Goal: Transaction & Acquisition: Purchase product/service

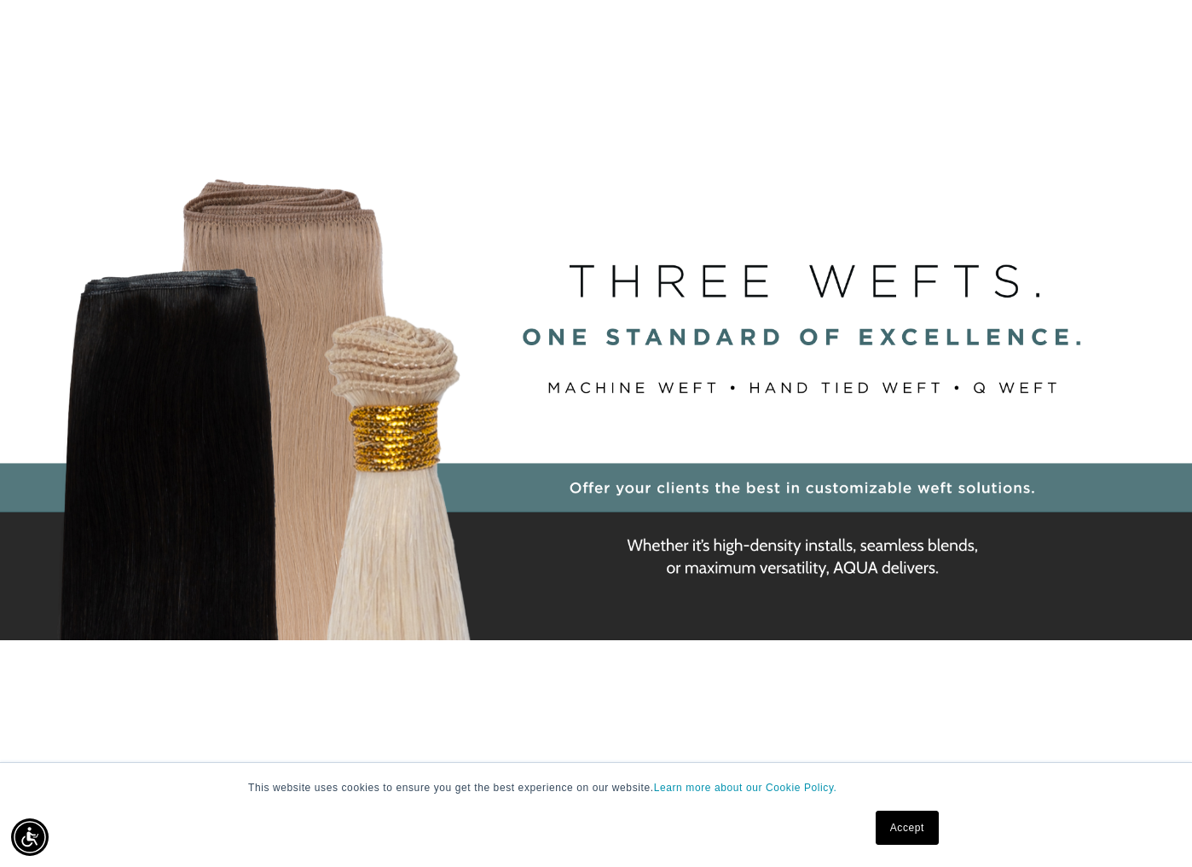
scroll to position [247, 0]
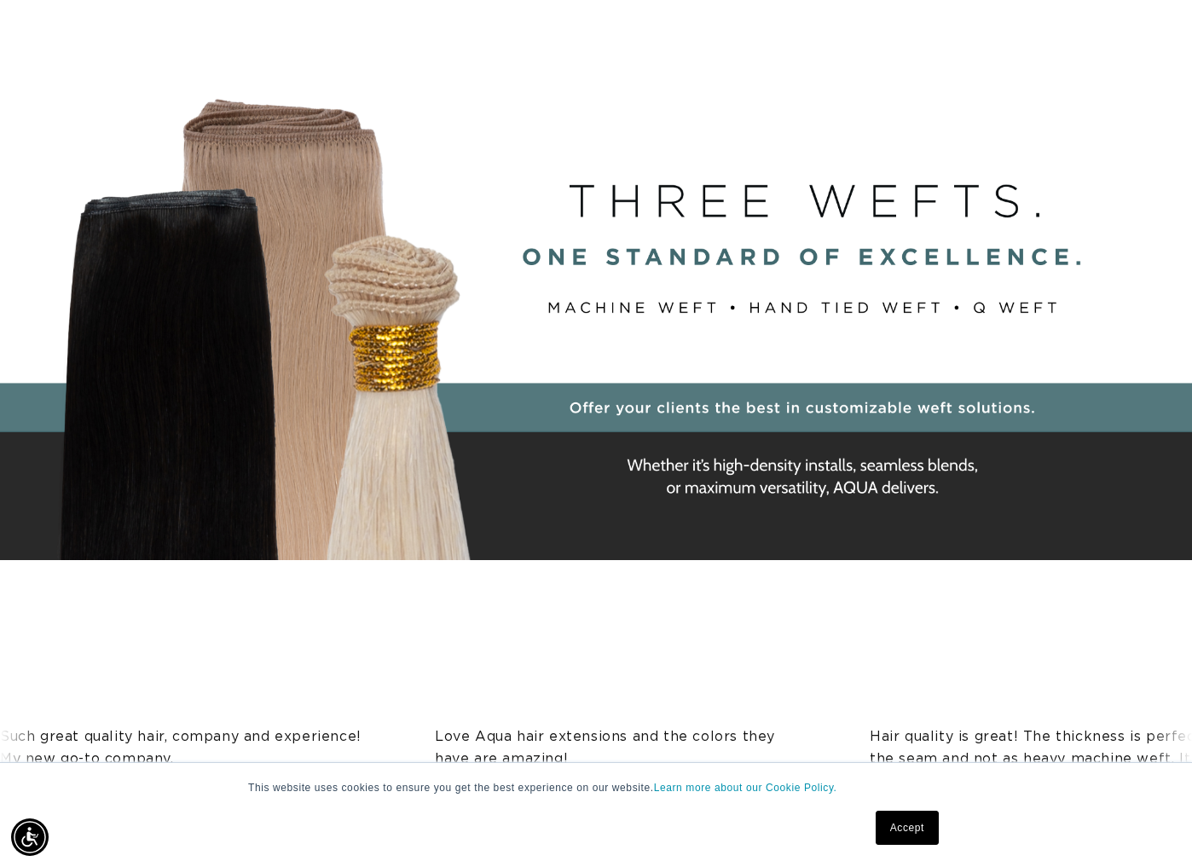
click at [909, 827] on link "Accept" at bounding box center [907, 828] width 63 height 34
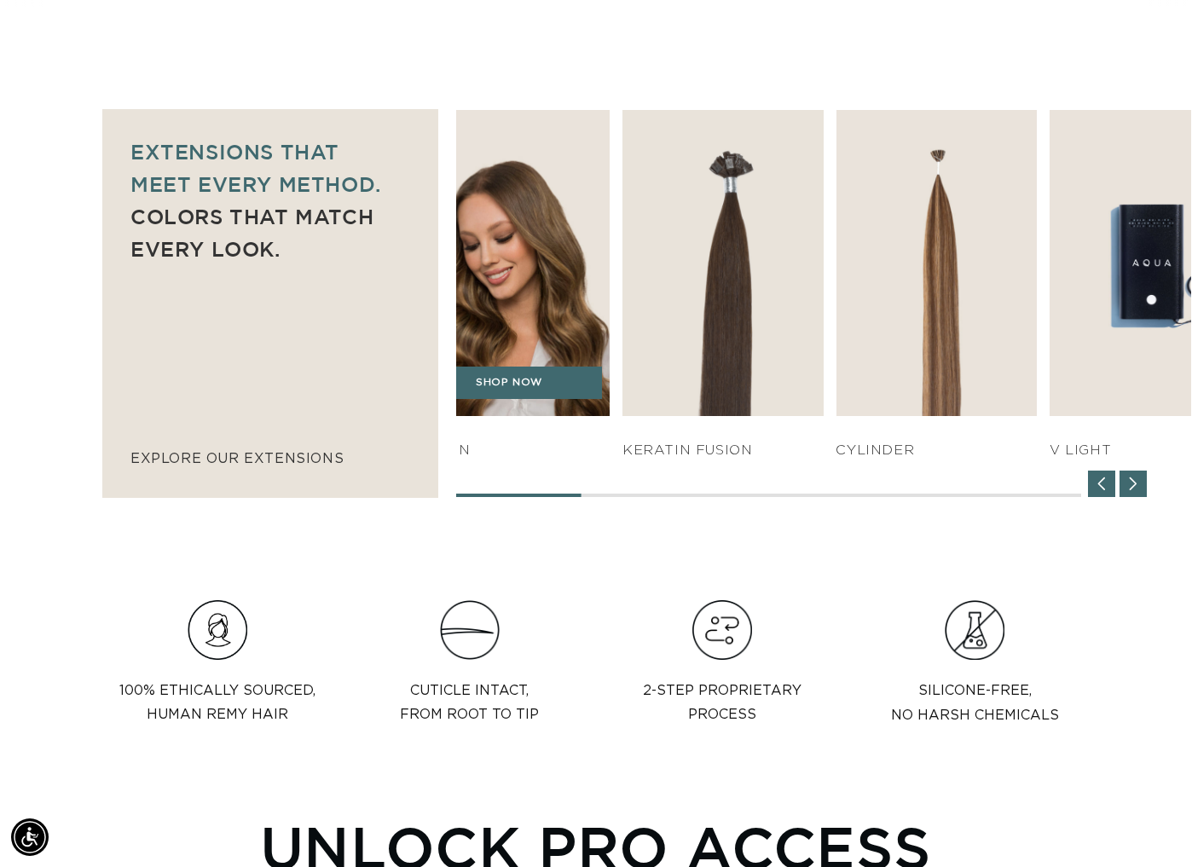
scroll to position [0, 0]
click at [460, 337] on img "4 / 7" at bounding box center [508, 263] width 211 height 322
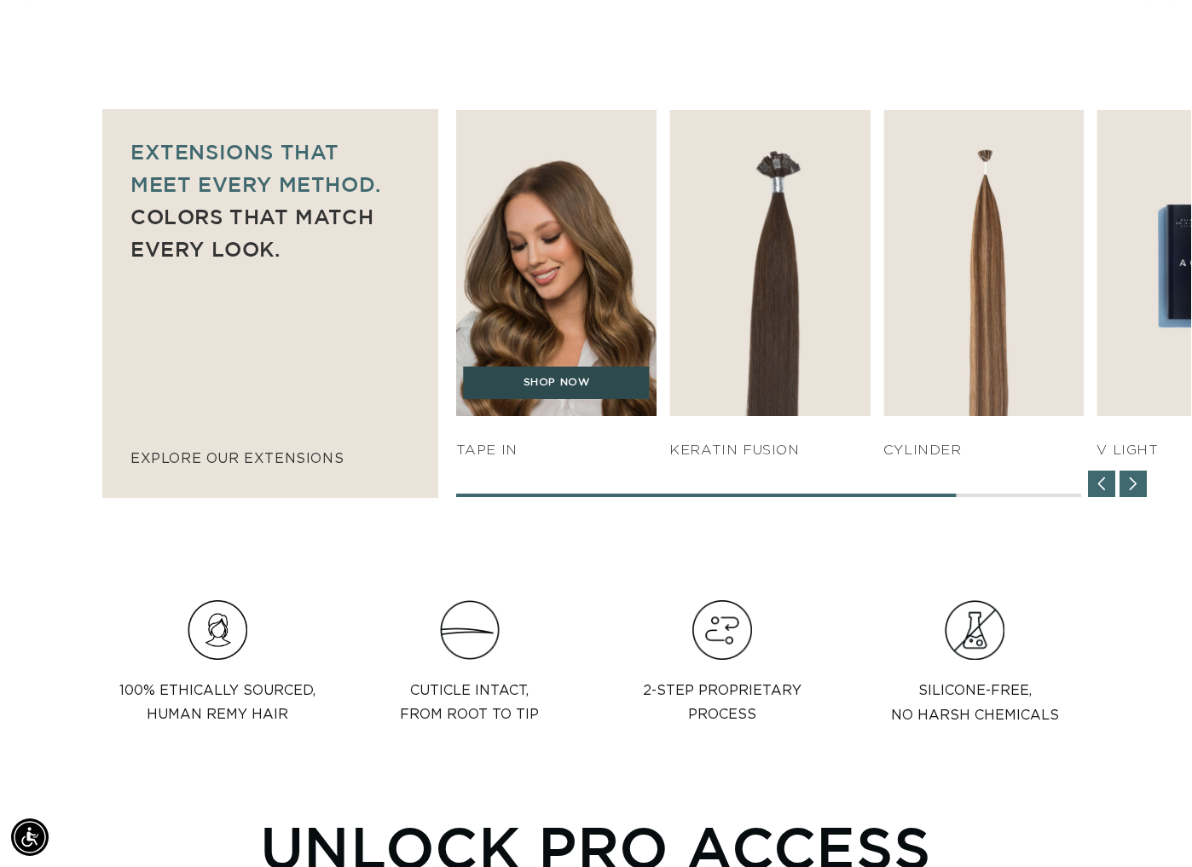
click at [542, 386] on link "SHOP NOW" at bounding box center [556, 383] width 186 height 32
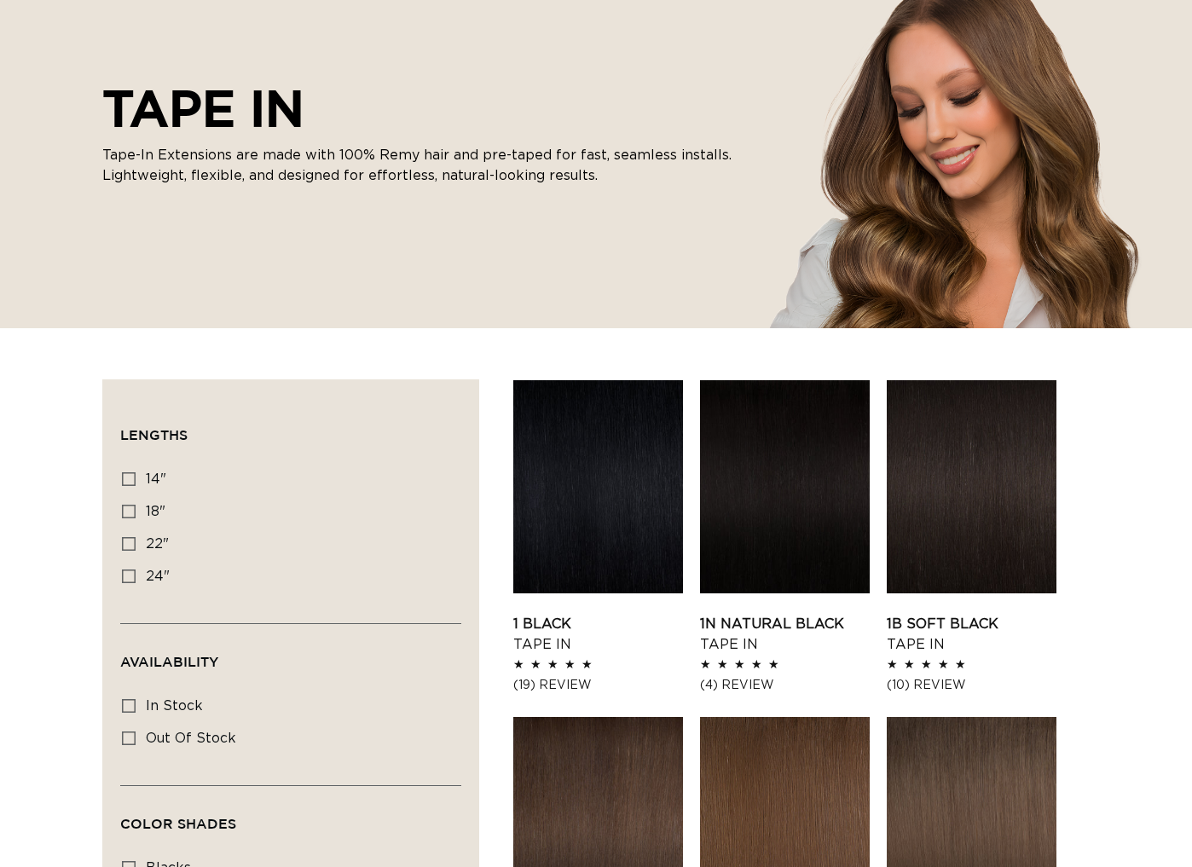
scroll to position [231, 0]
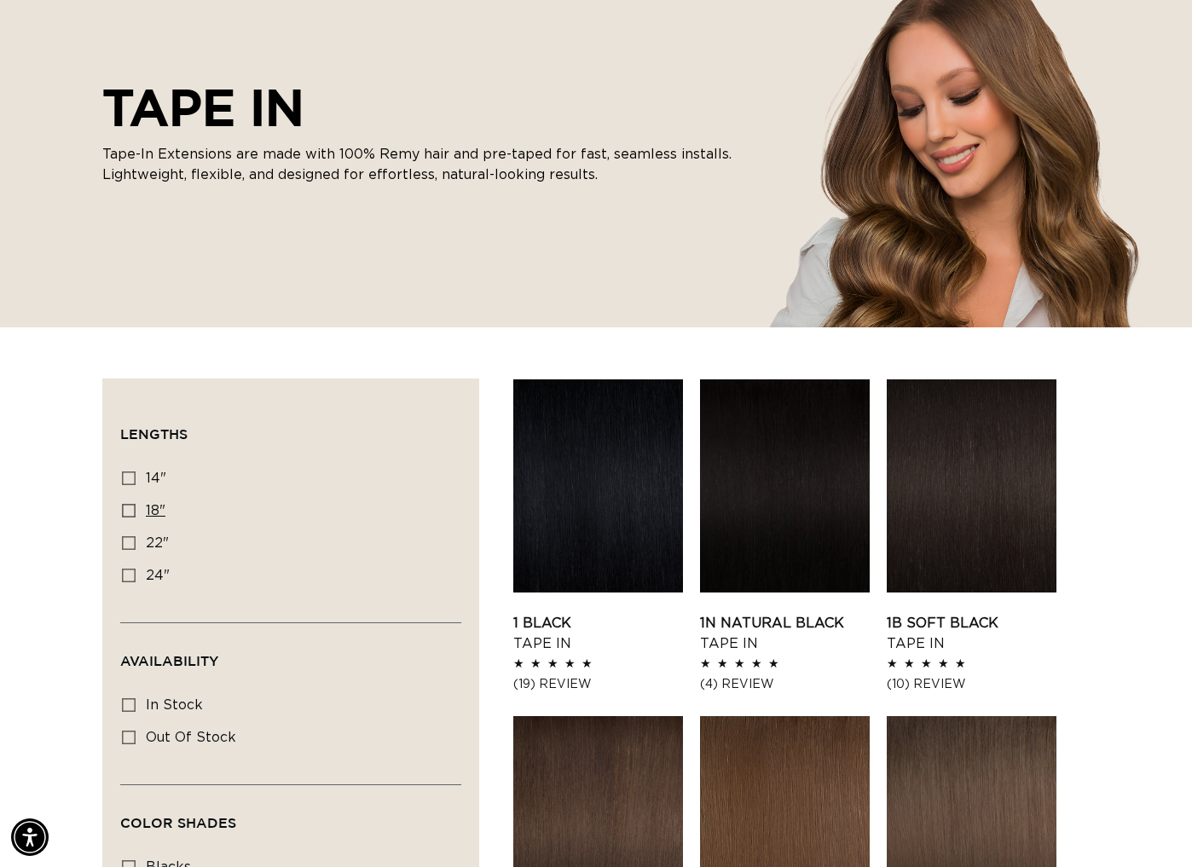
click at [128, 511] on icon at bounding box center [129, 511] width 14 height 14
click at [128, 511] on input "18" 18" (49 products)" at bounding box center [129, 511] width 14 height 14
checkbox input "true"
click at [600, 613] on link "1 Black Tape In" at bounding box center [598, 633] width 170 height 41
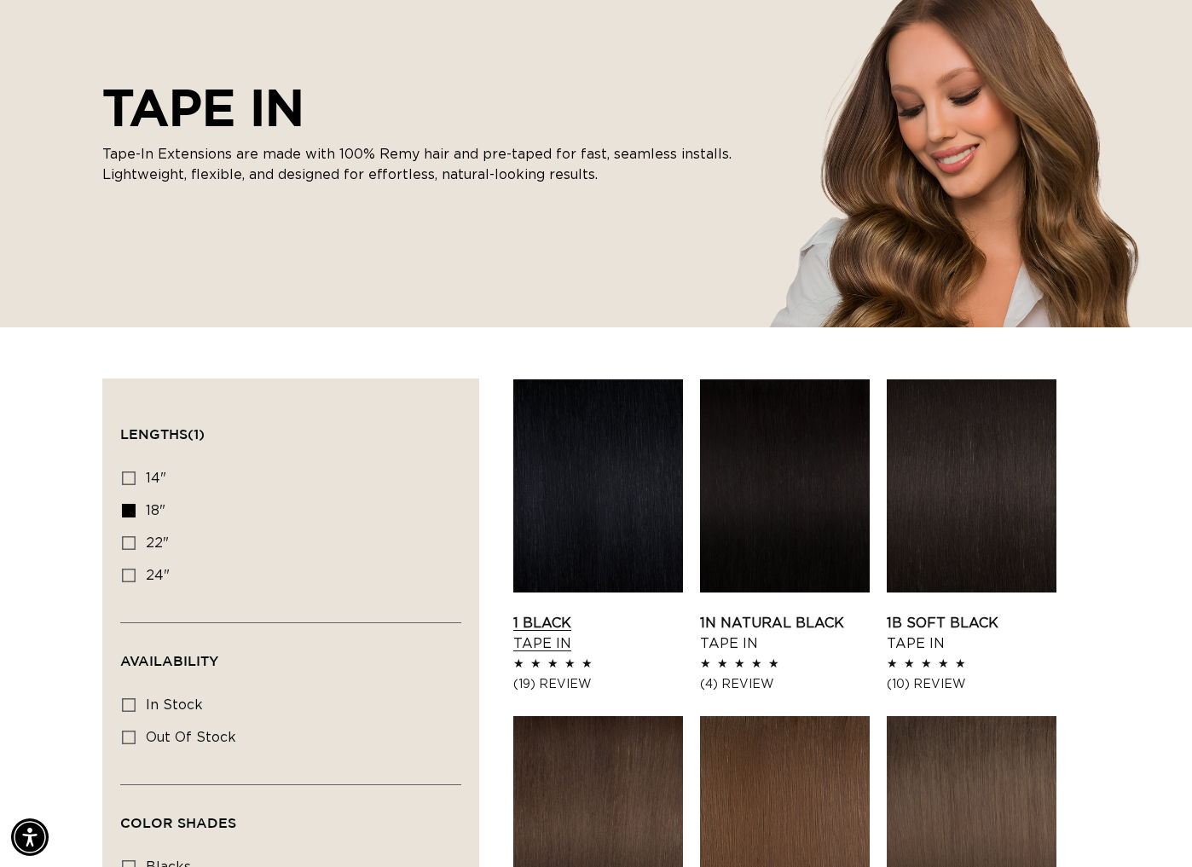
scroll to position [0, 0]
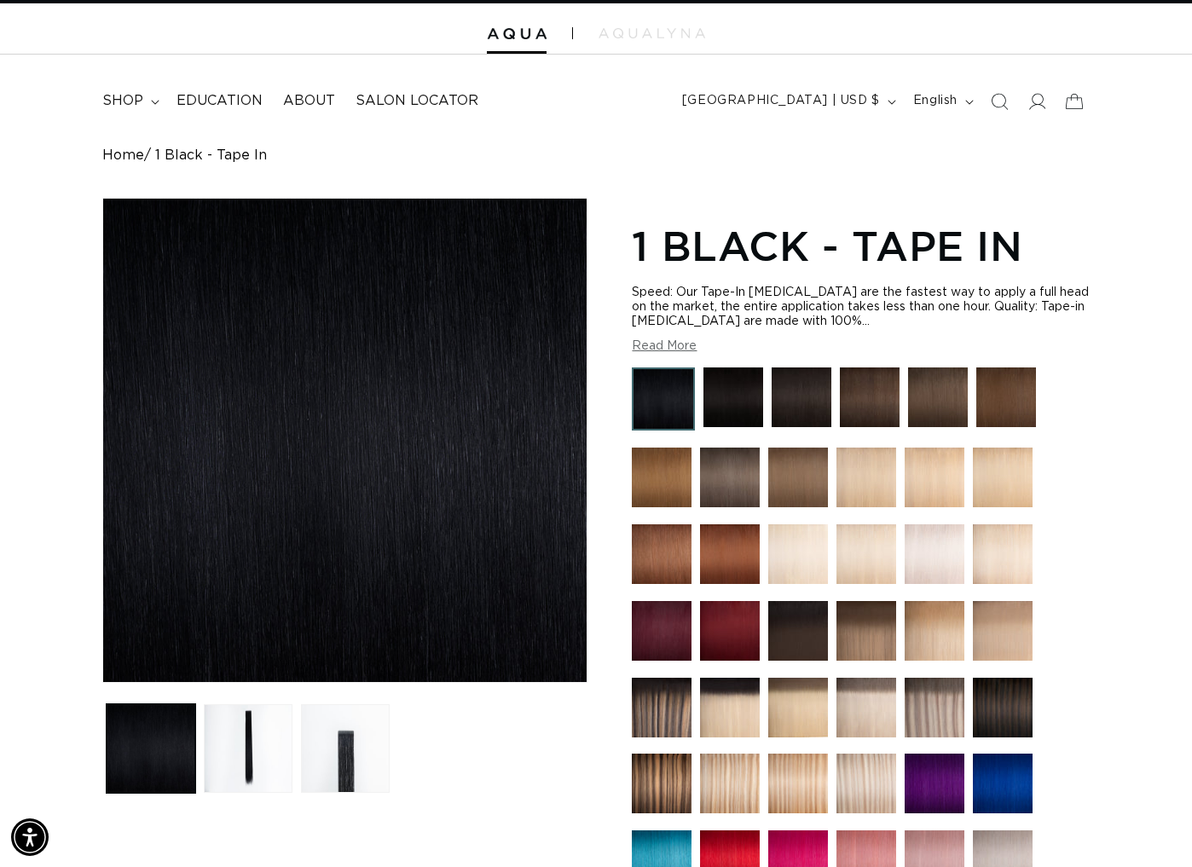
scroll to position [0, 2143]
